Goal: Transaction & Acquisition: Purchase product/service

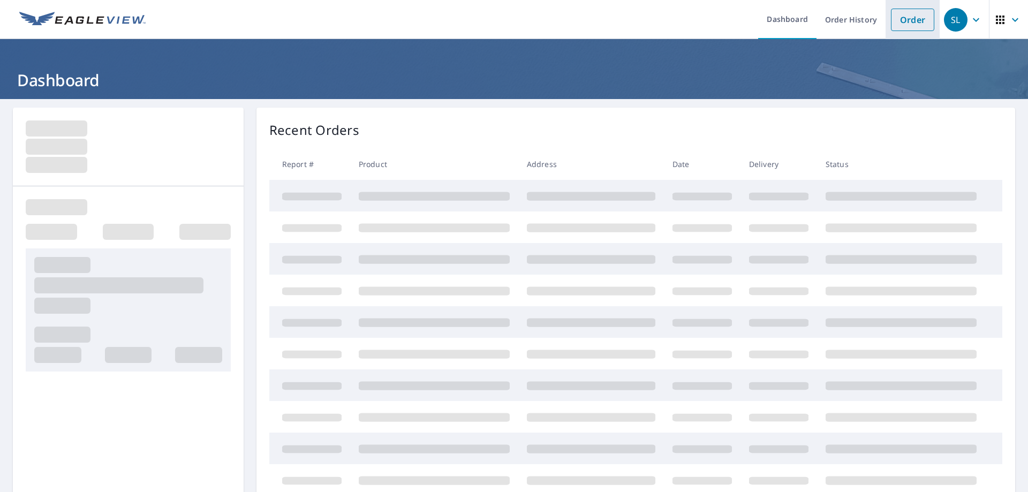
click at [905, 18] on link "Order" at bounding box center [912, 20] width 43 height 22
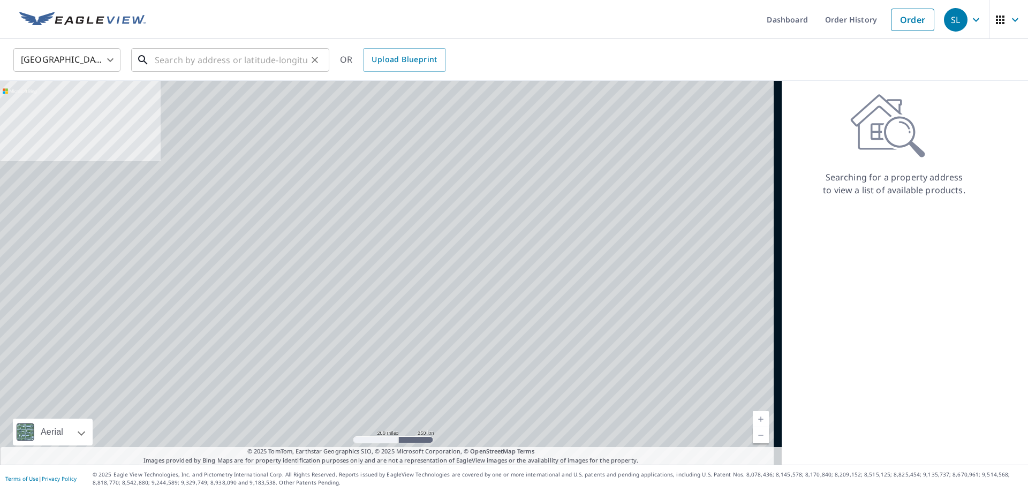
click at [205, 66] on input "text" at bounding box center [231, 60] width 153 height 30
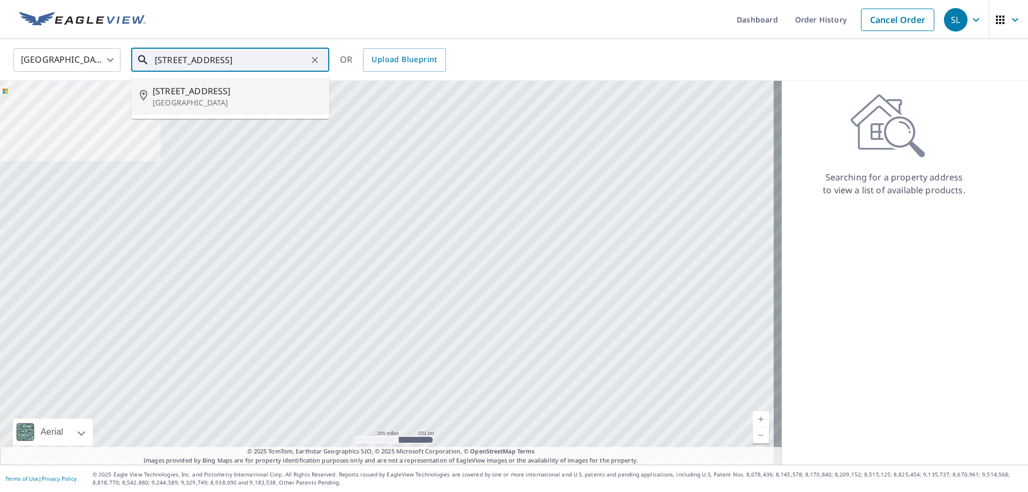
click at [210, 103] on p "[GEOGRAPHIC_DATA]" at bounding box center [237, 102] width 168 height 11
type input "[STREET_ADDRESS]"
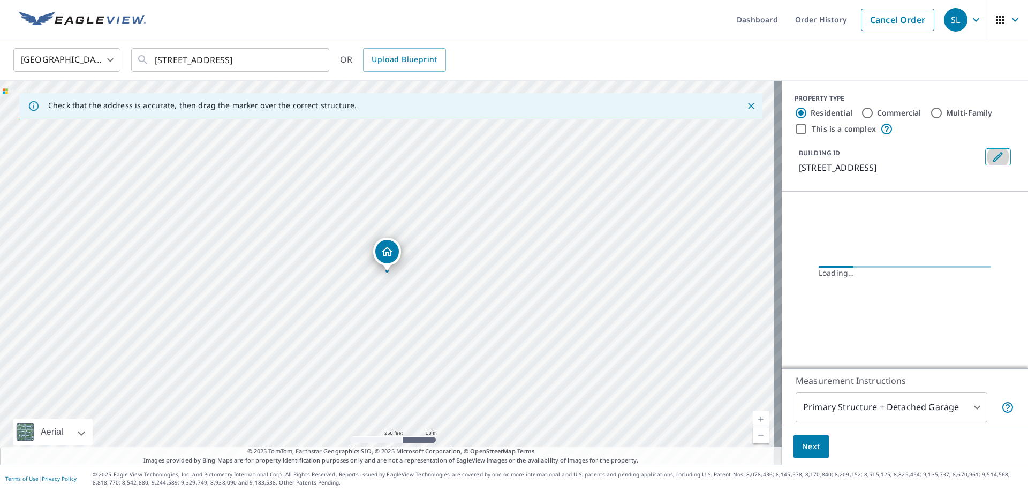
click at [1002, 157] on button "Edit building 1" at bounding box center [999, 156] width 26 height 17
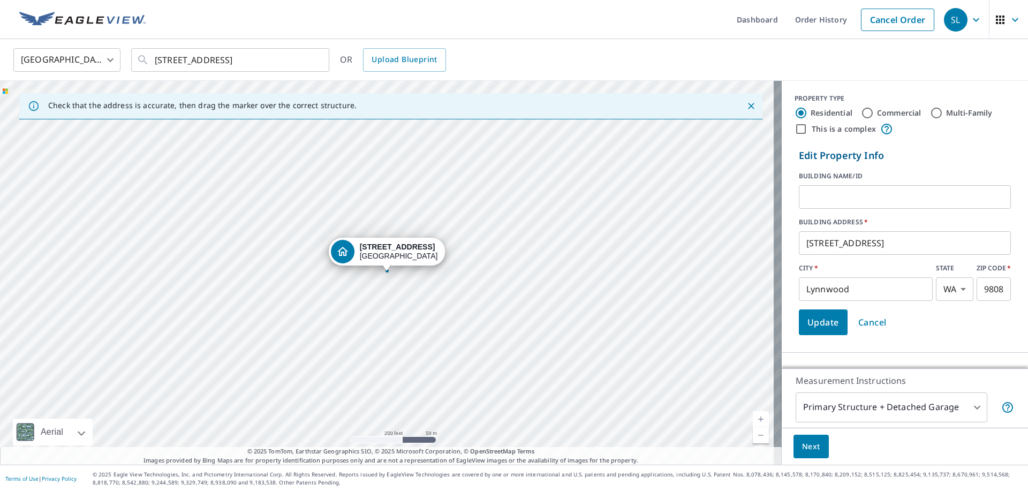
click at [799, 246] on input "[STREET_ADDRESS]" at bounding box center [905, 243] width 212 height 30
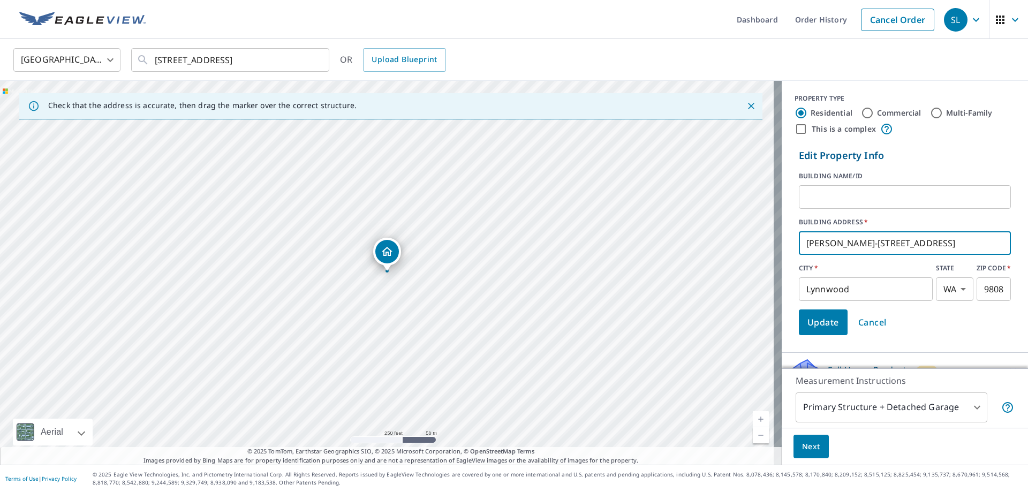
type input "[PERSON_NAME]-[STREET_ADDRESS]"
click at [815, 318] on span "Update" at bounding box center [824, 322] width 32 height 15
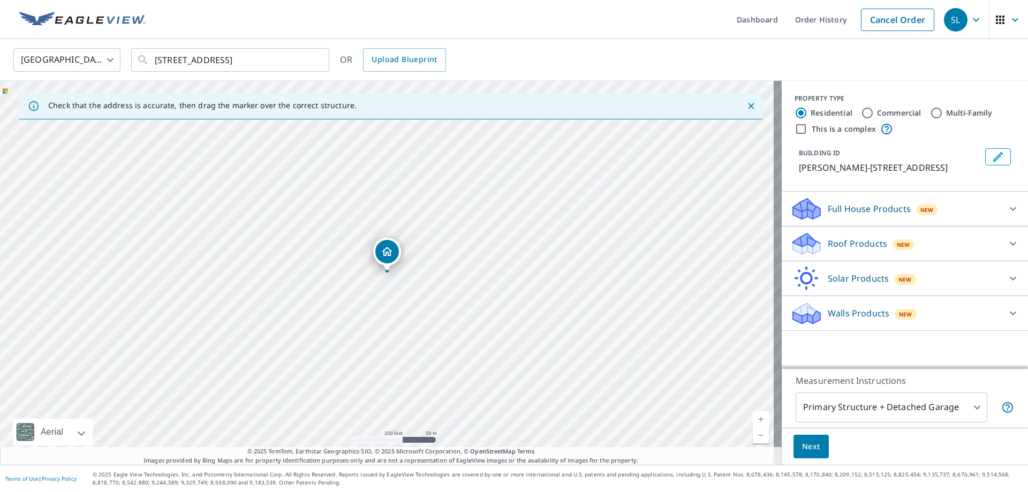
click at [844, 250] on p "Roof Products" at bounding box center [857, 243] width 59 height 13
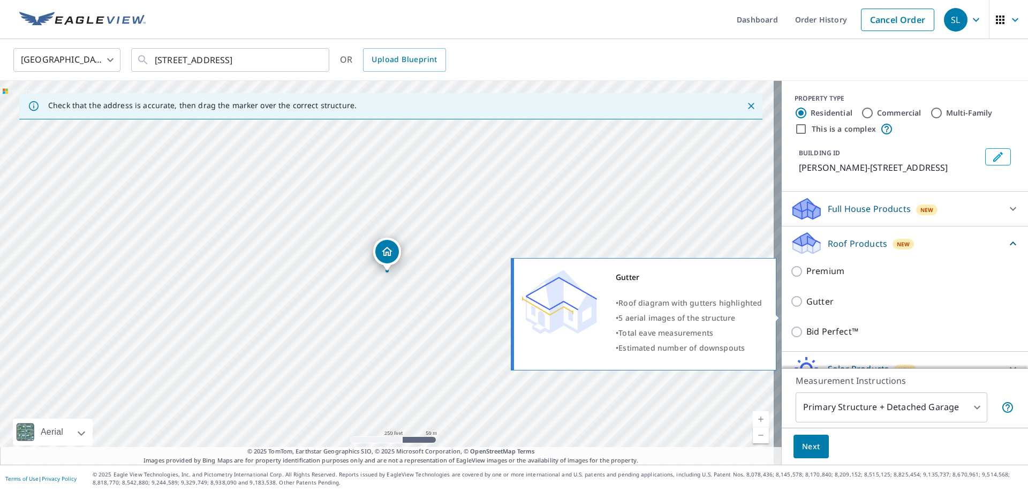
click at [792, 308] on input "Gutter" at bounding box center [799, 301] width 16 height 13
checkbox input "true"
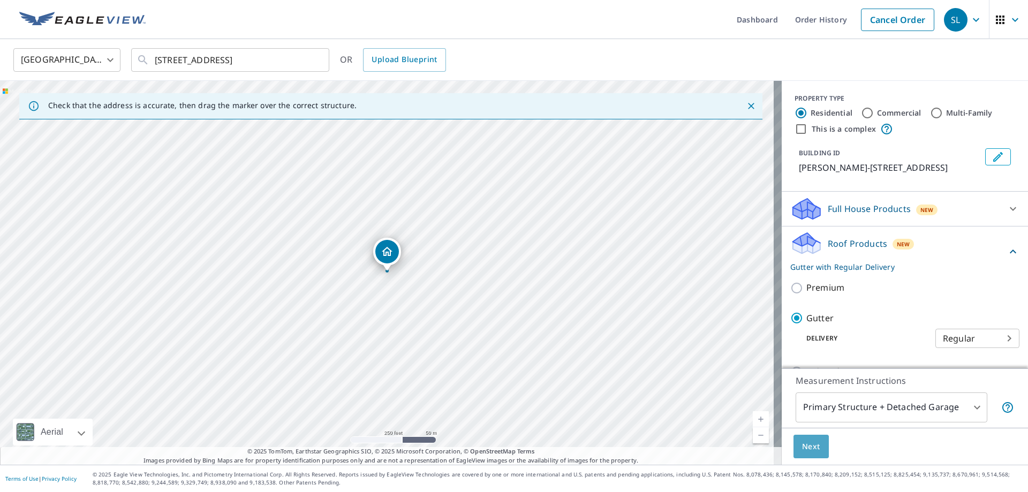
click at [802, 446] on span "Next" at bounding box center [811, 446] width 18 height 13
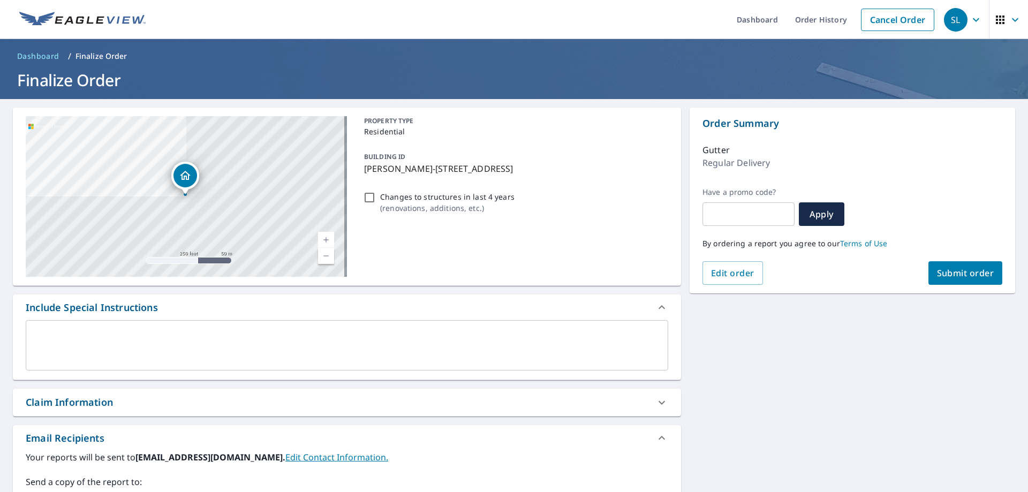
click at [937, 278] on span "Submit order" at bounding box center [965, 273] width 57 height 12
